Goal: Information Seeking & Learning: Learn about a topic

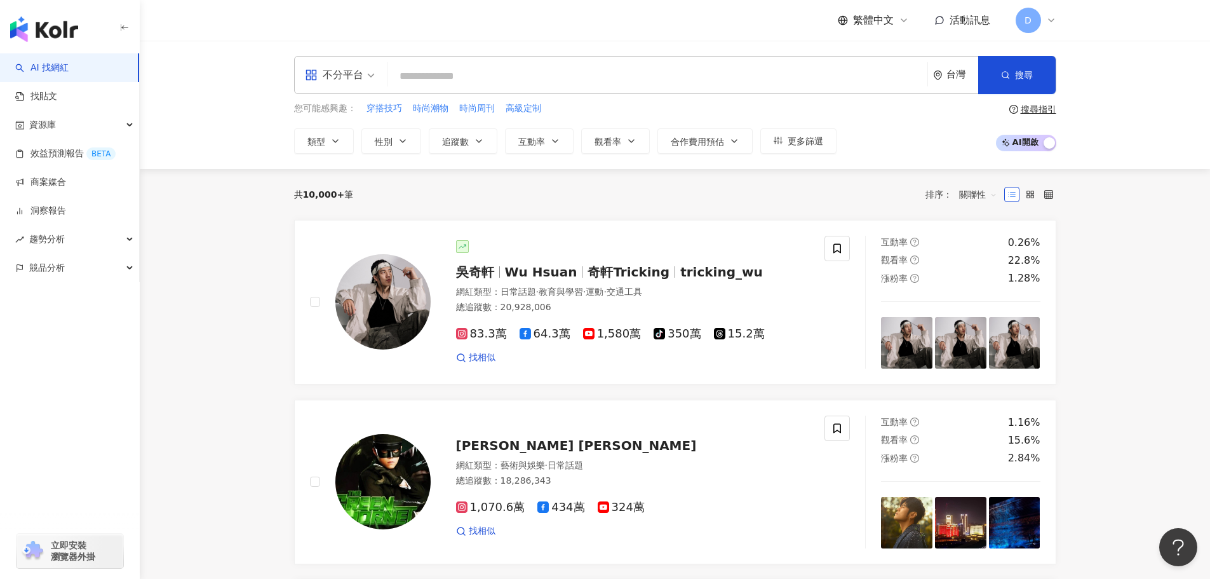
click at [541, 84] on input "search" at bounding box center [658, 76] width 530 height 24
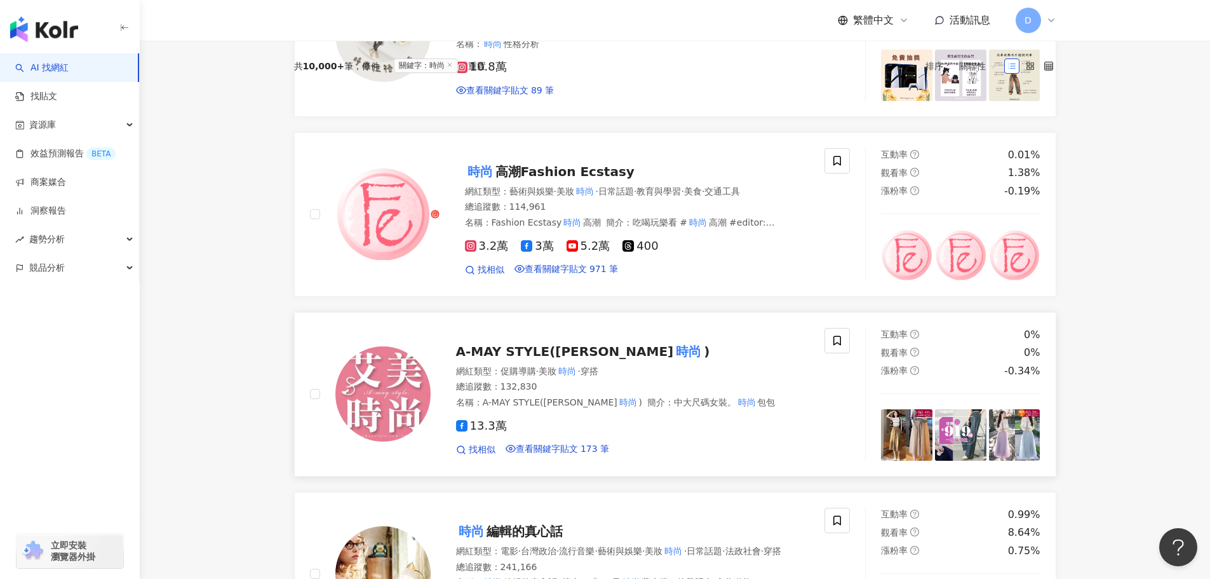
scroll to position [318, 0]
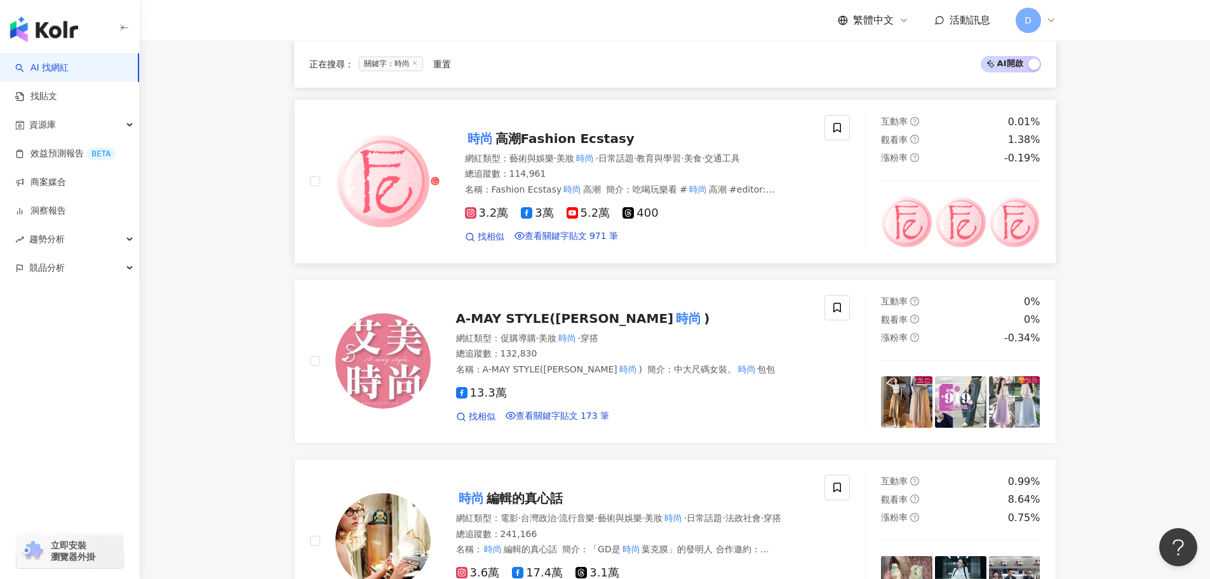
type input "**"
click at [567, 146] on span "高潮Fashion Ecstasy" at bounding box center [564, 138] width 139 height 15
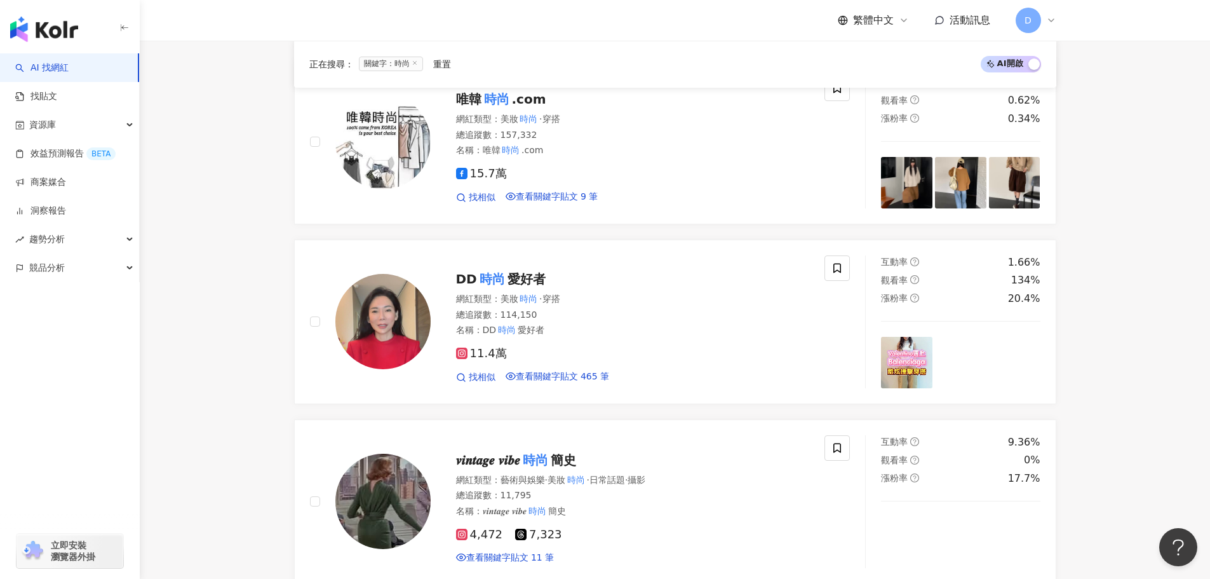
scroll to position [953, 0]
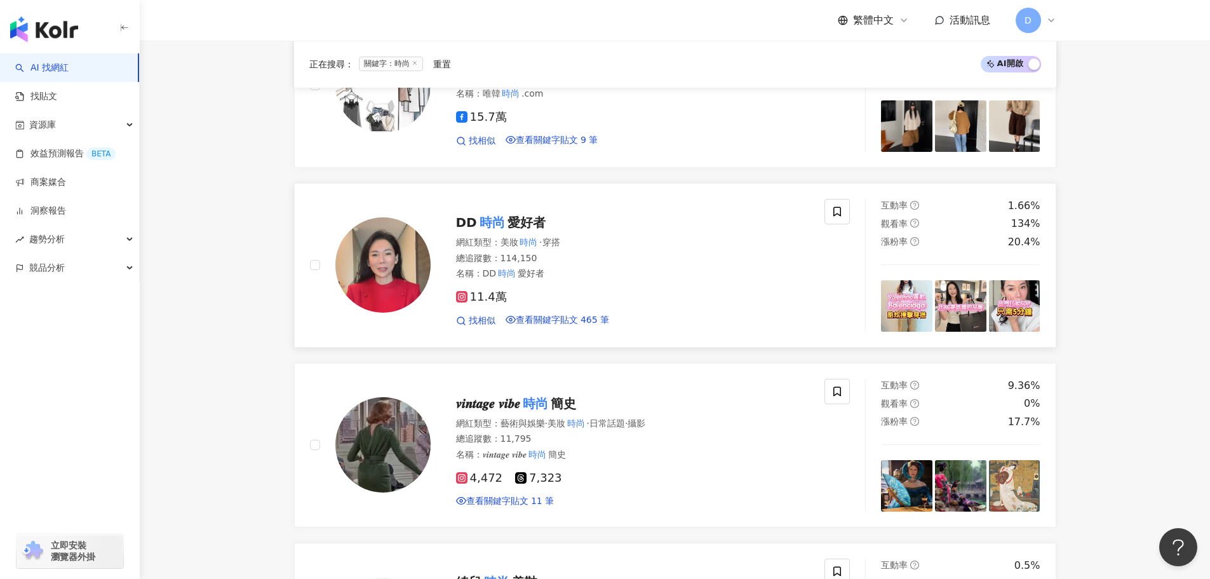
click at [558, 231] on div "DD 時尚 愛好者" at bounding box center [633, 222] width 354 height 18
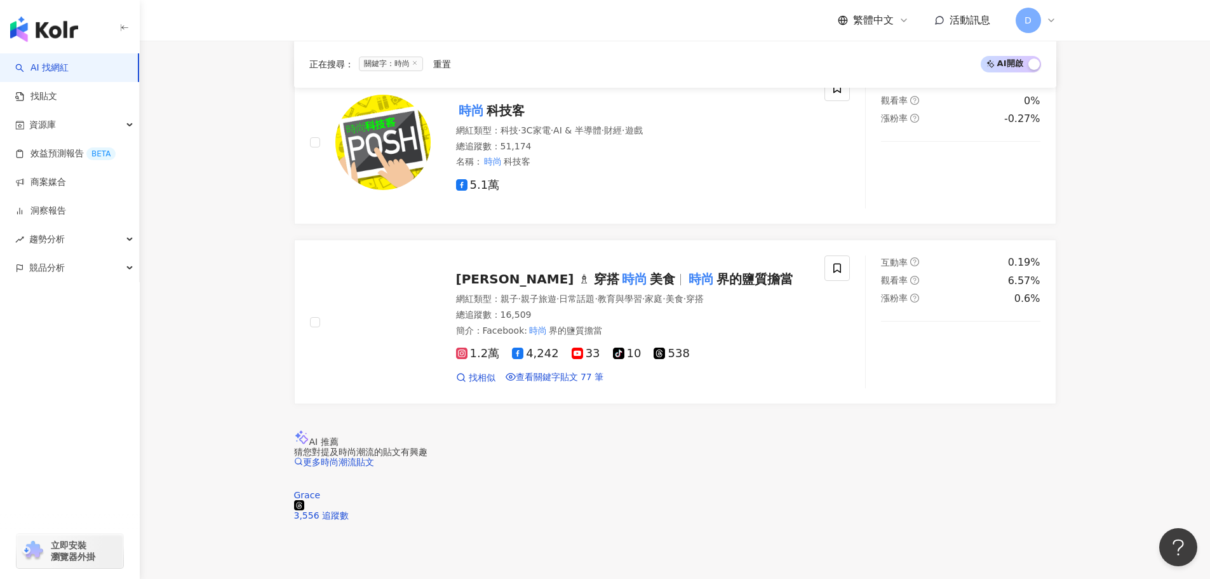
scroll to position [2096, 0]
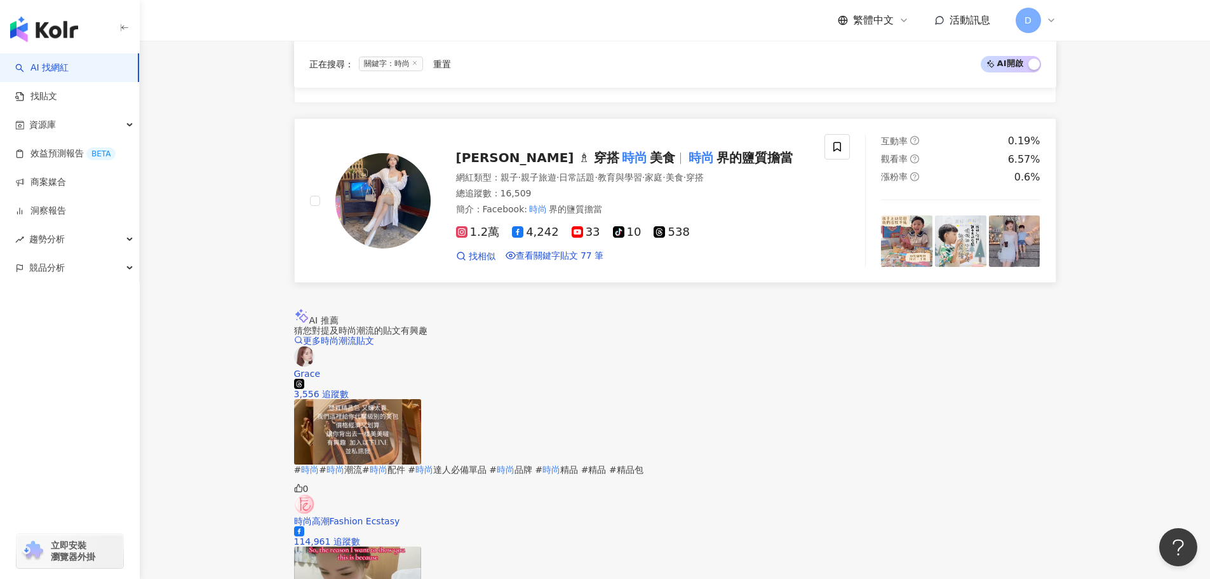
click at [631, 215] on div "網紅類型 ： 親子 · 親子旅遊 · 日常話題 · 教育與學習 · 家庭 · 美食 · 穿搭 總追蹤數 ： 16,509 簡介 ： Facebook: 時尚 …" at bounding box center [633, 194] width 354 height 44
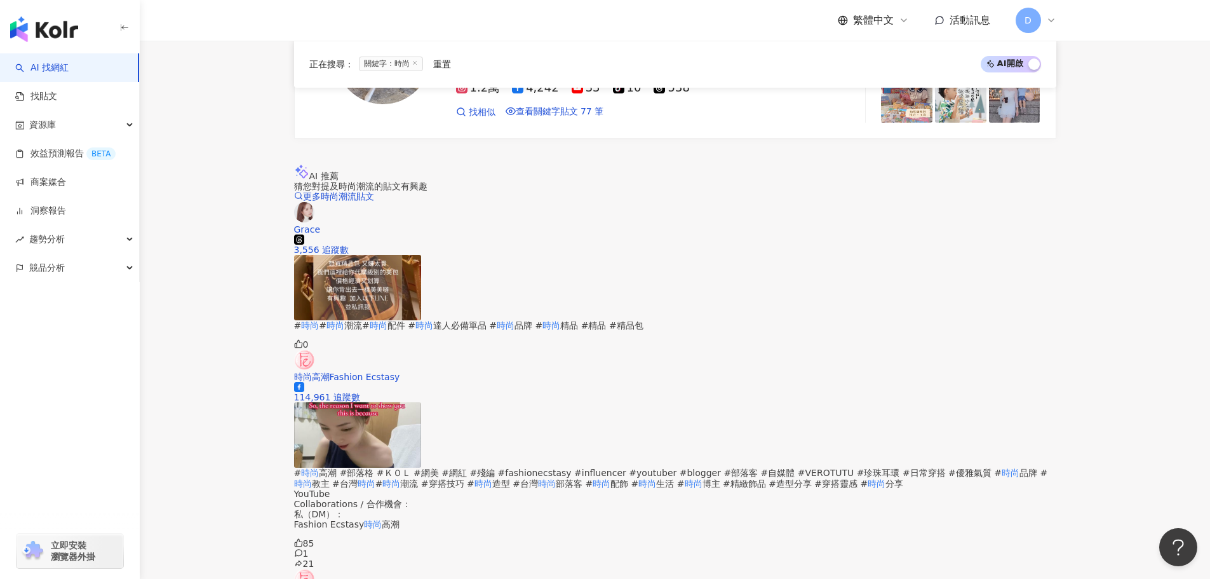
scroll to position [2239, 0]
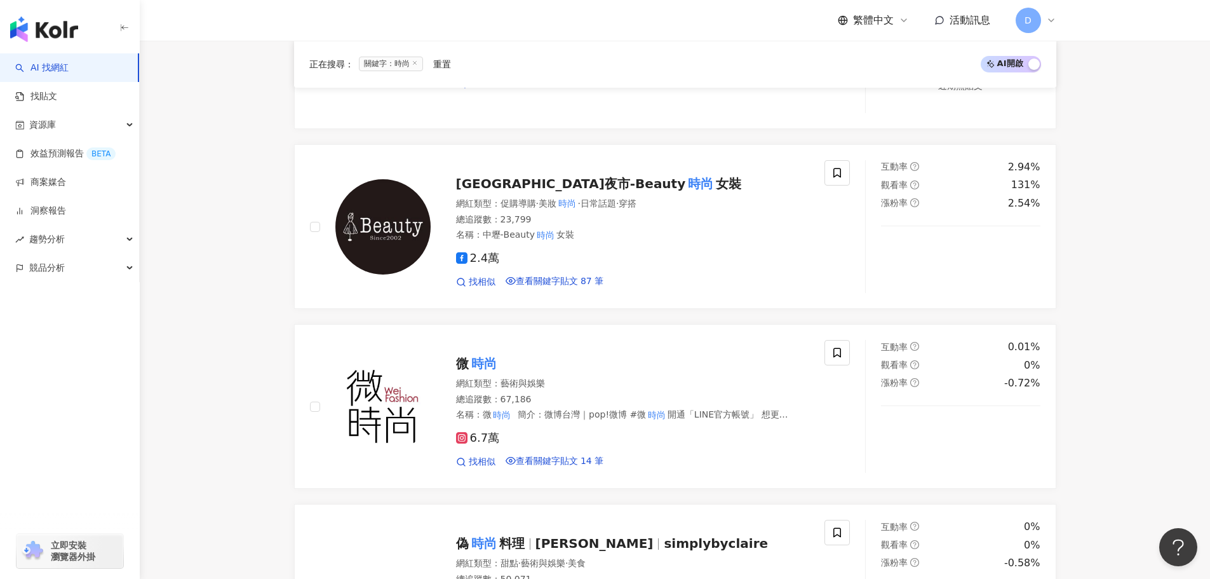
scroll to position [2381, 0]
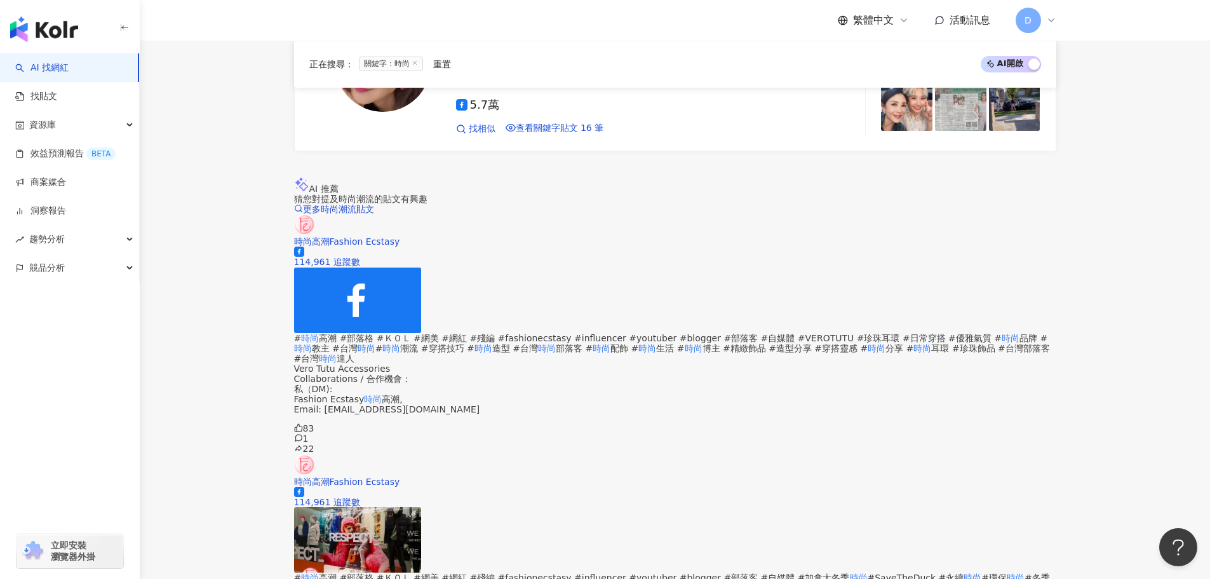
click at [421, 507] on img at bounding box center [357, 539] width 127 height 65
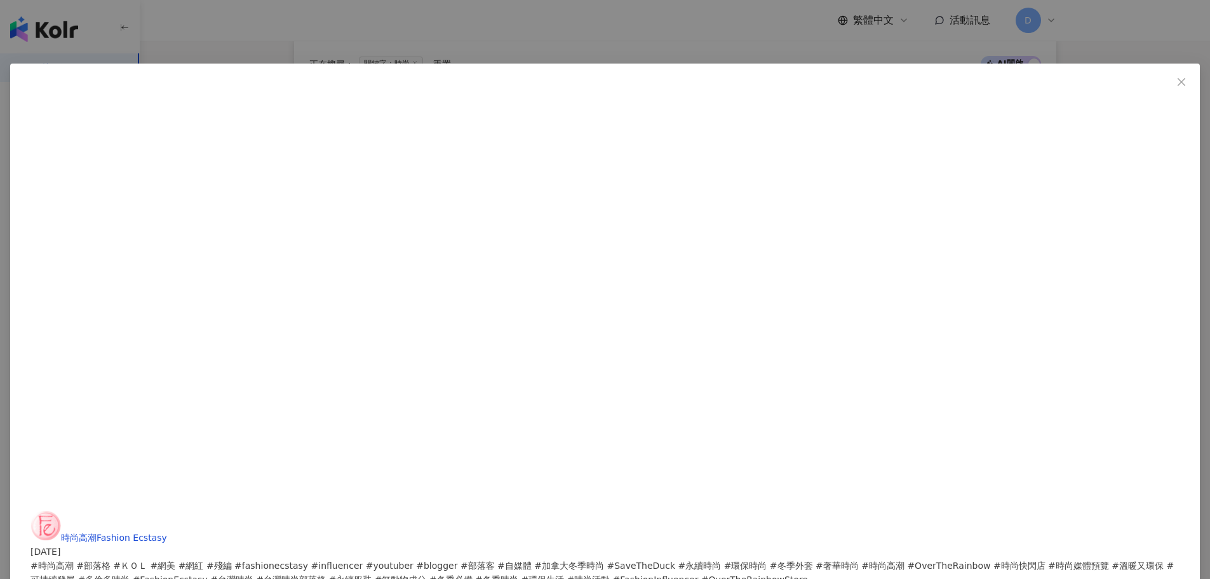
scroll to position [0, 0]
click at [1178, 83] on icon "close" at bounding box center [1182, 81] width 8 height 8
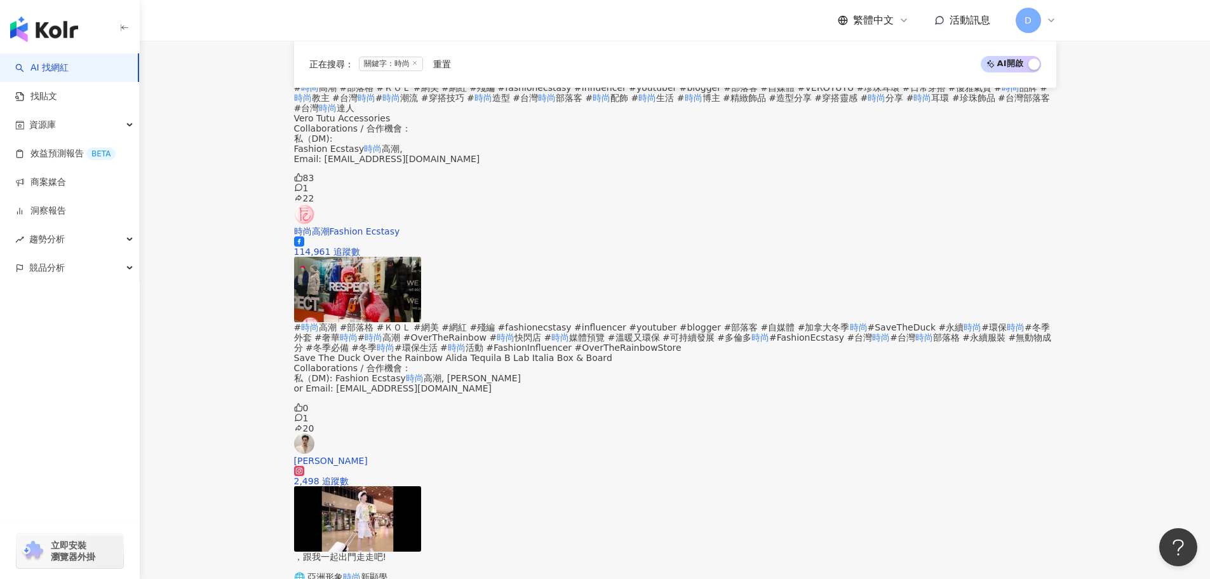
scroll to position [2636, 0]
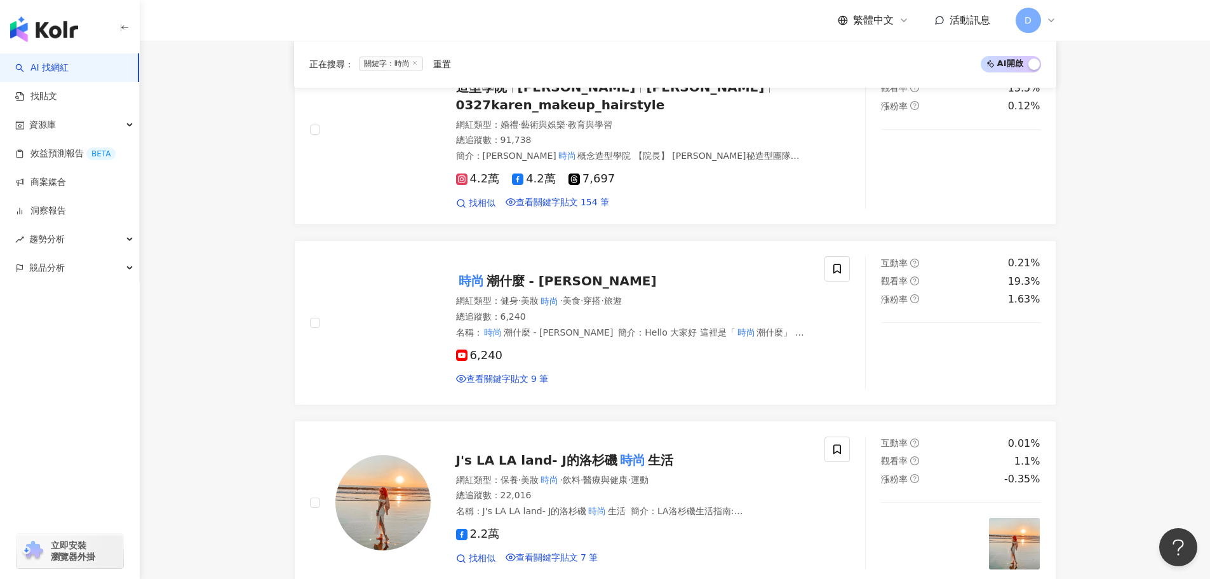
scroll to position [929, 0]
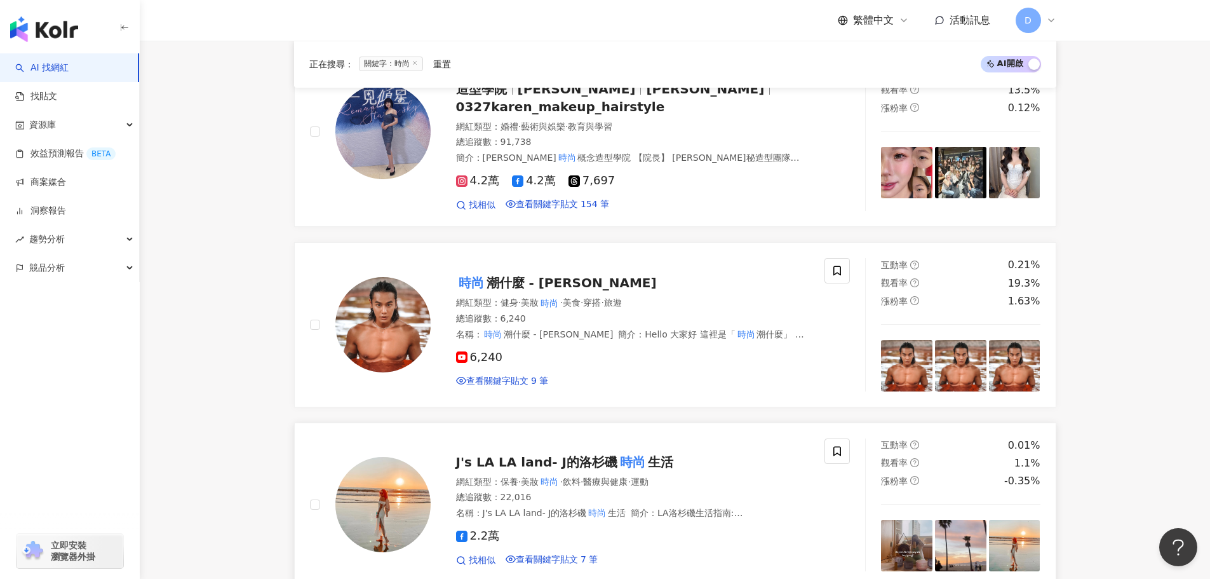
click at [513, 469] on span "J's LA LA land- J的洛杉磯" at bounding box center [536, 461] width 161 height 15
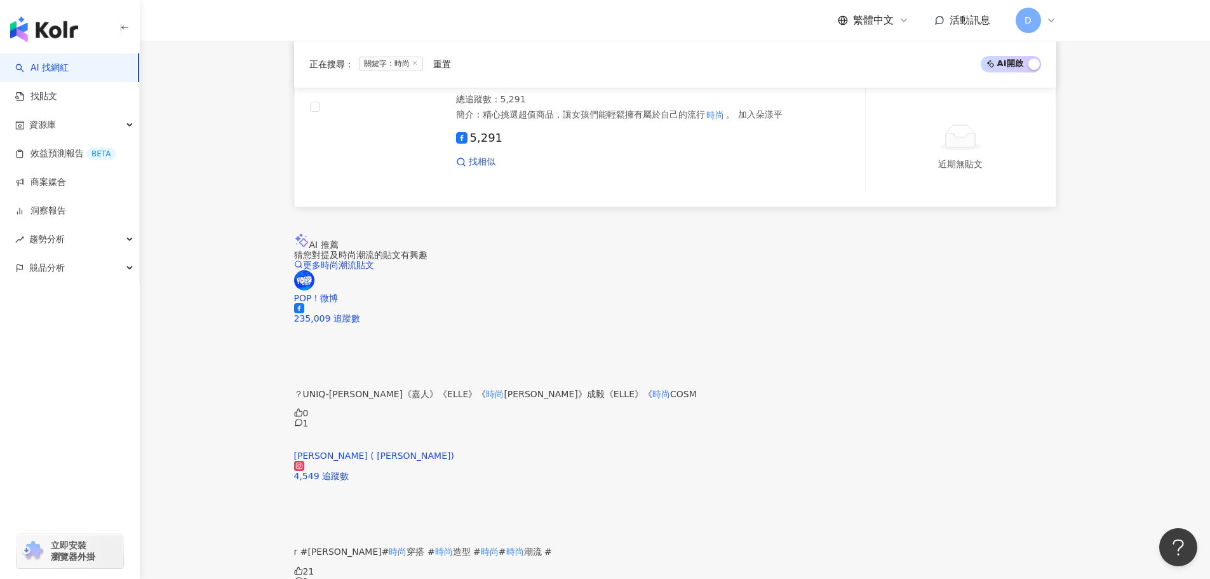
scroll to position [2541, 0]
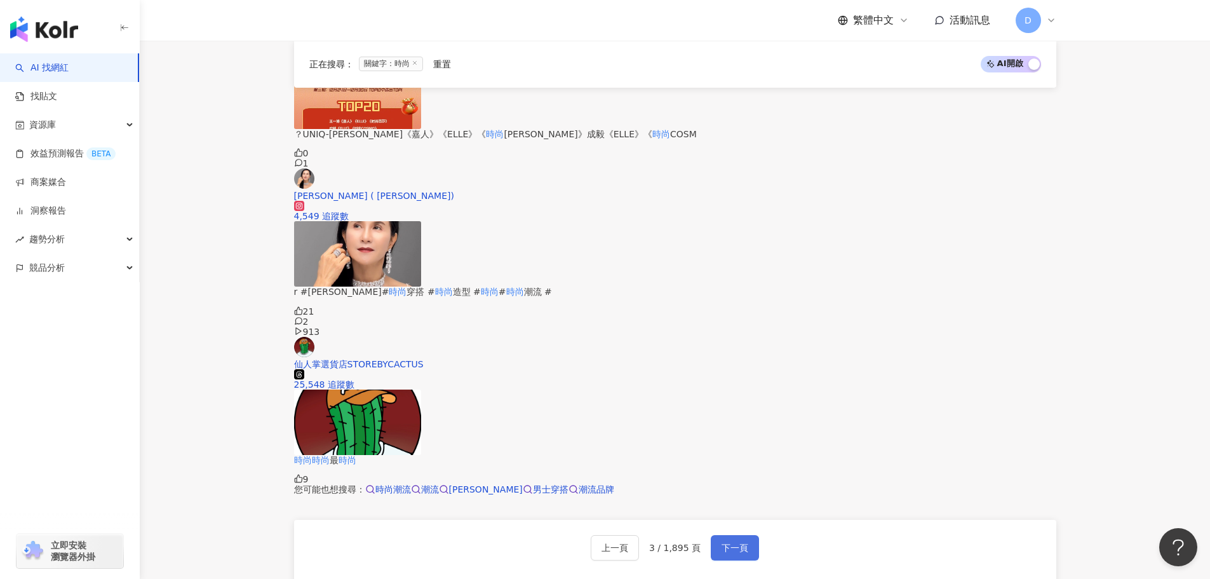
click at [727, 542] on span "下一頁" at bounding box center [735, 547] width 27 height 10
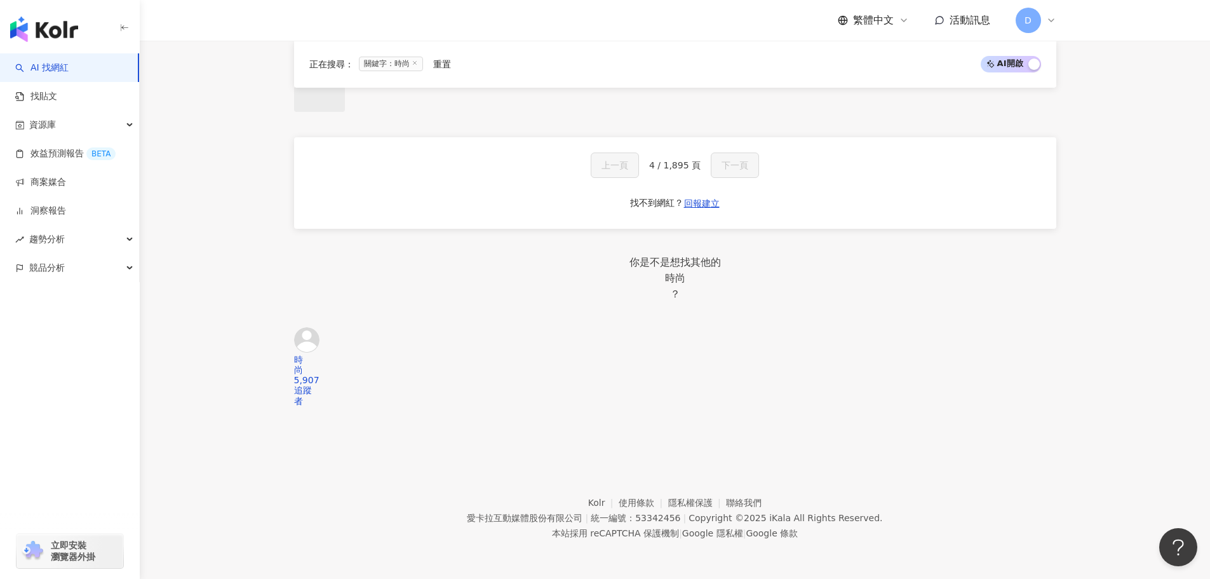
scroll to position [999, 0]
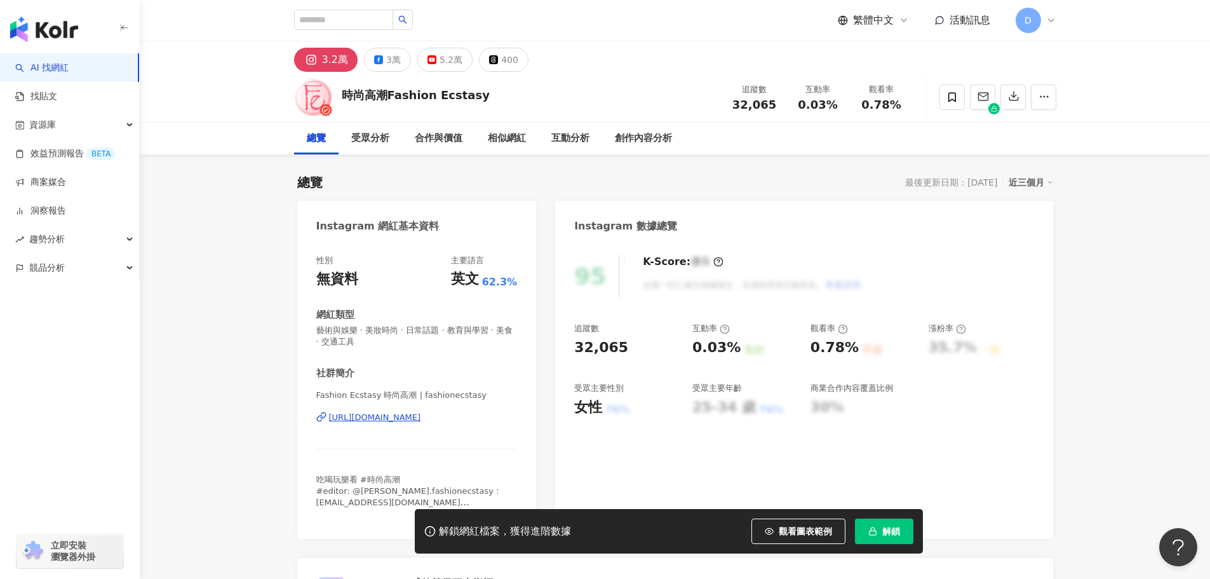
click at [393, 416] on div "https://www.instagram.com/fashionecstasy/" at bounding box center [375, 417] width 92 height 11
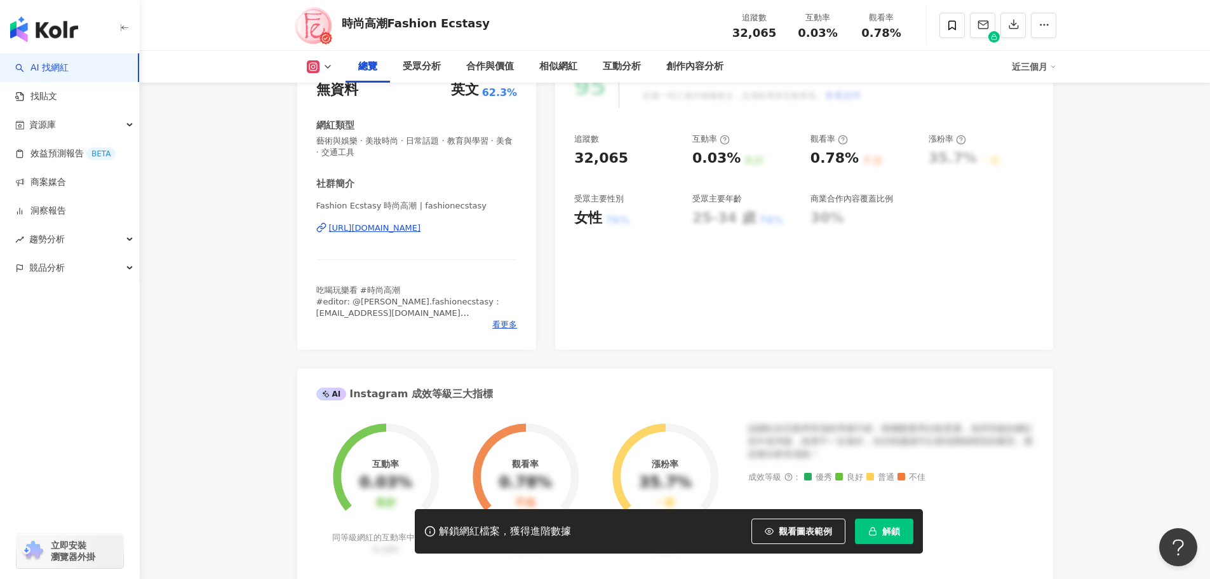
scroll to position [127, 0]
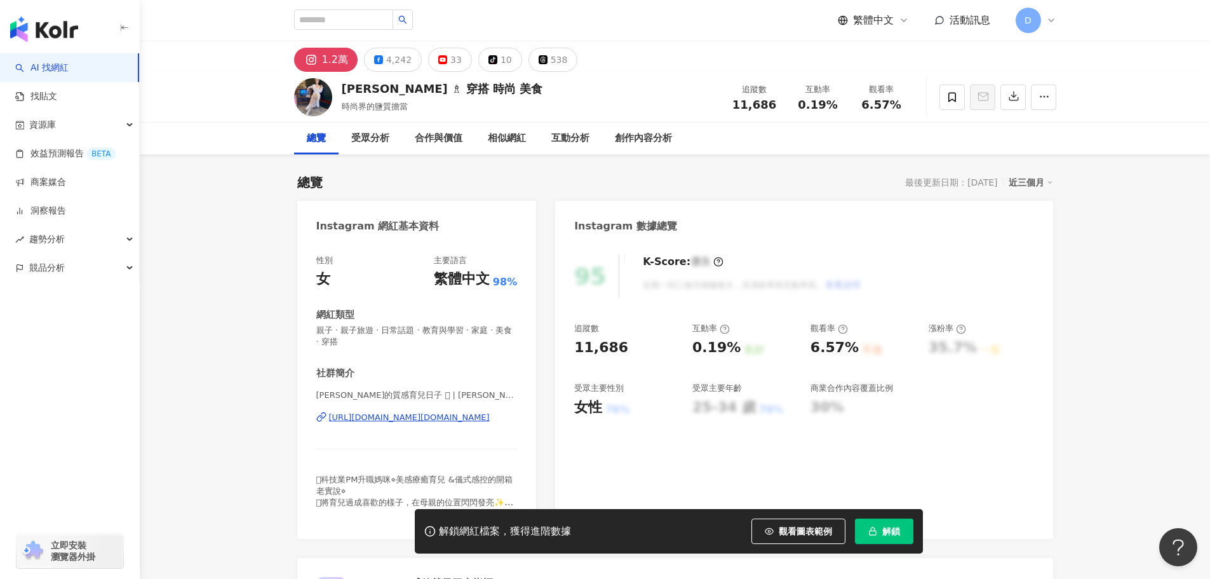
click at [450, 420] on div "[URL][DOMAIN_NAME][DOMAIN_NAME]" at bounding box center [409, 417] width 161 height 11
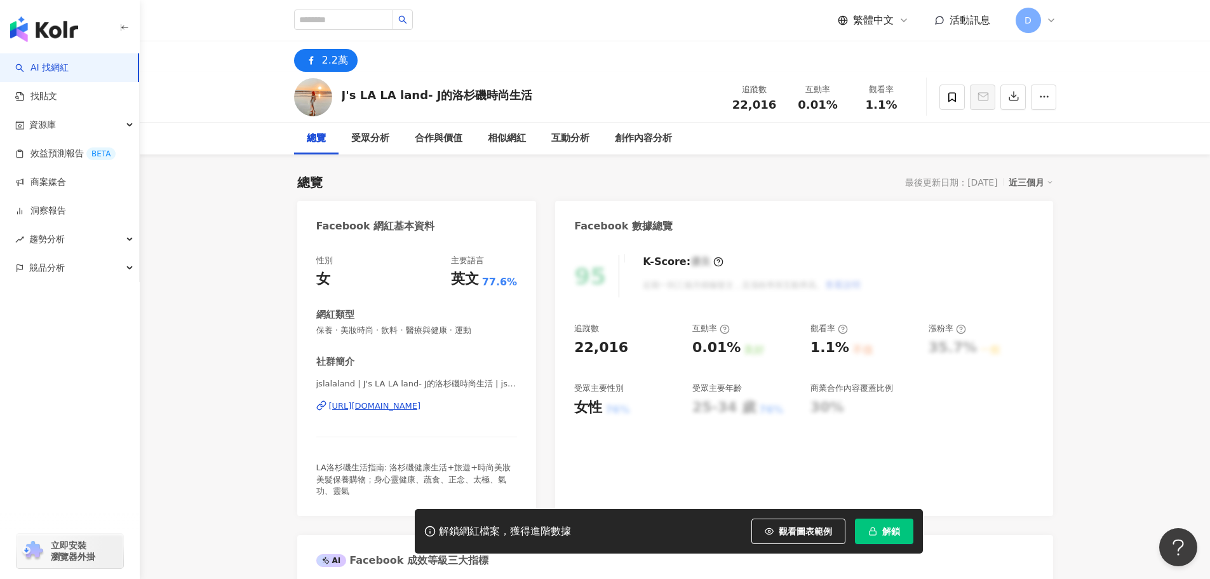
click at [421, 408] on div "https://www.facebook.com/154782016526" at bounding box center [375, 405] width 92 height 11
